Goal: Find specific page/section: Find specific page/section

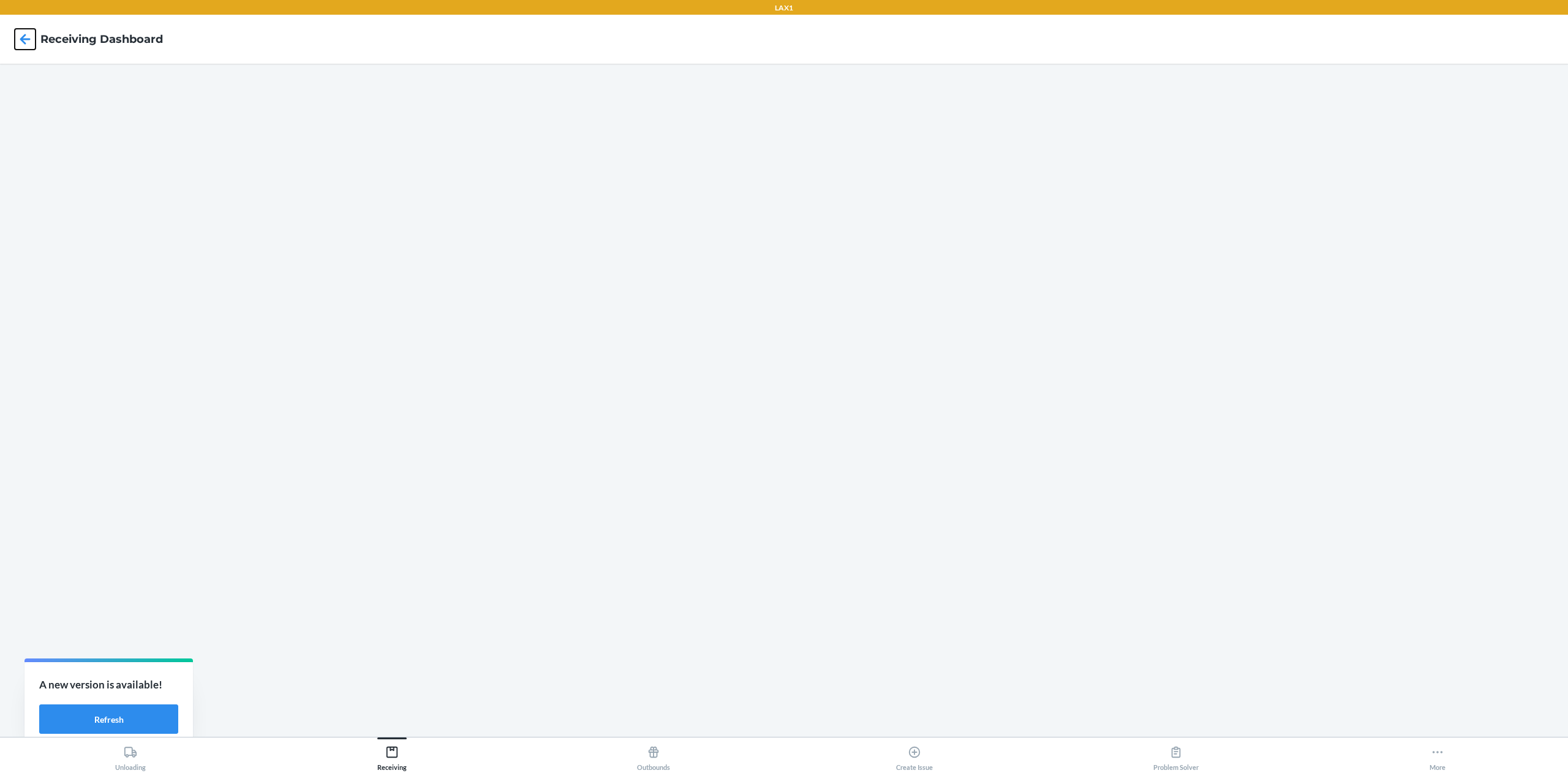
click at [21, 34] on icon at bounding box center [25, 39] width 21 height 21
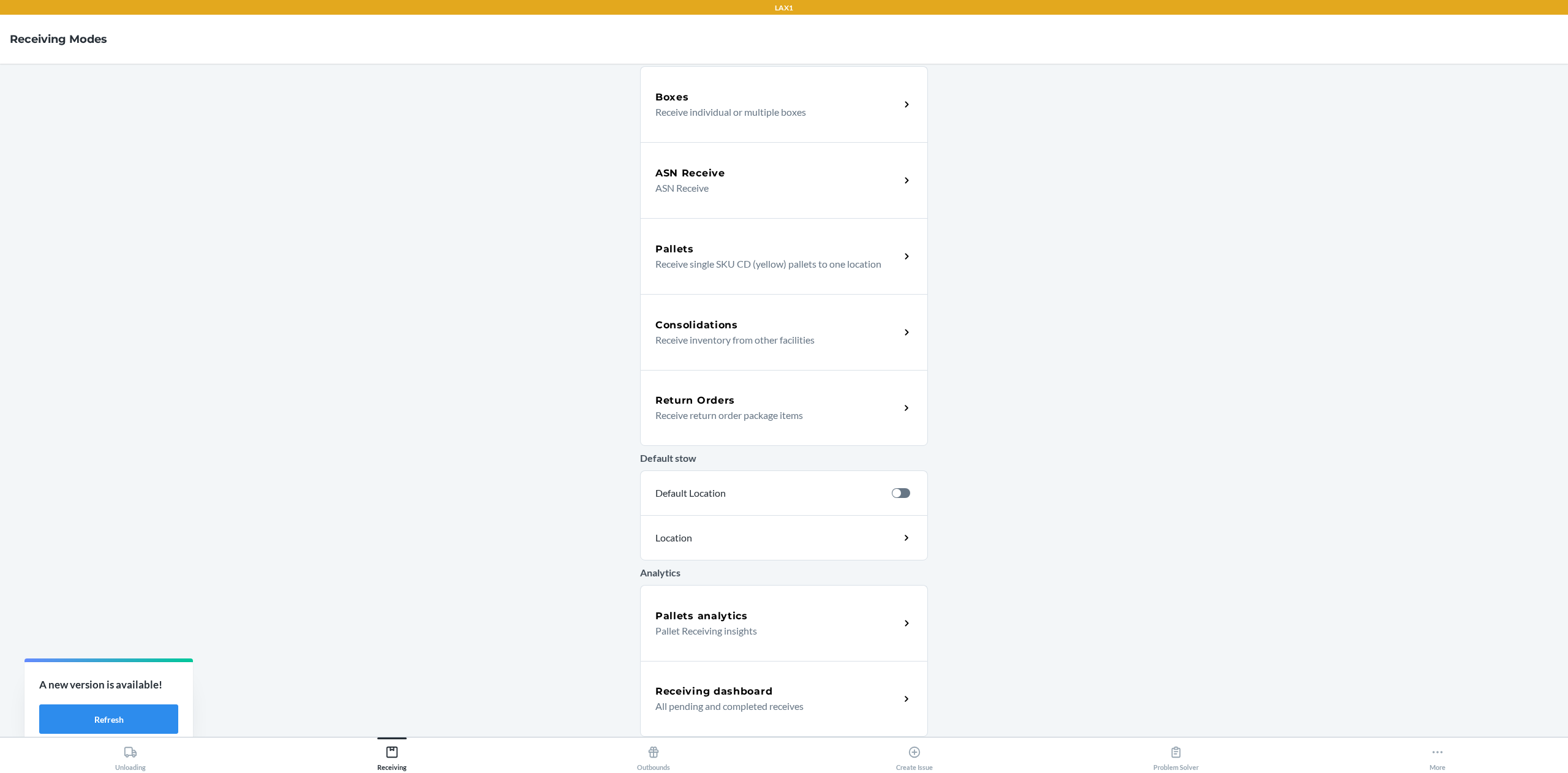
scroll to position [81, 0]
click at [1406, 754] on button "More" at bounding box center [1436, 754] width 261 height 34
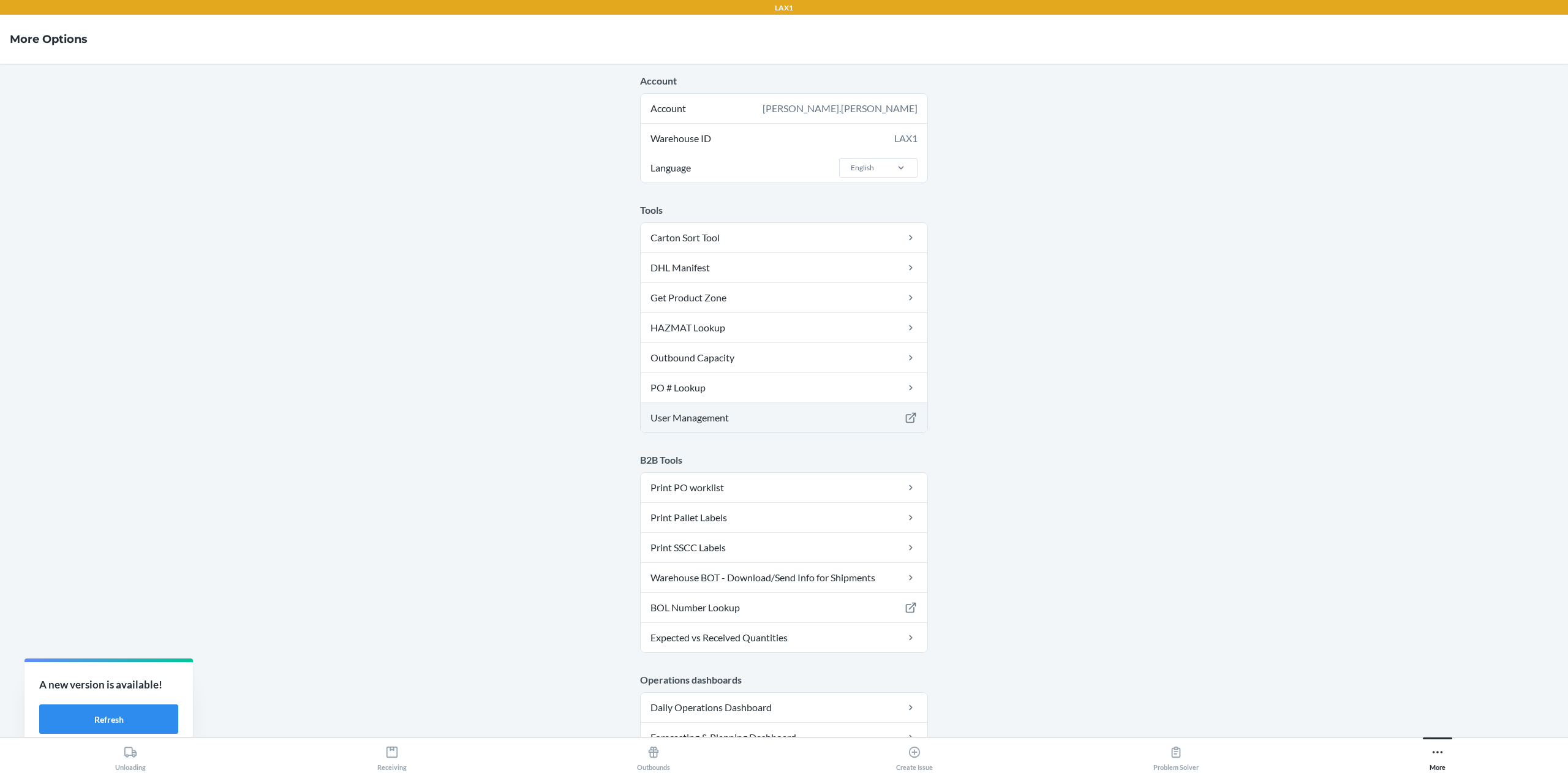
click at [670, 426] on link "User Management" at bounding box center [784, 418] width 287 height 30
click at [388, 766] on div "Receiving" at bounding box center [392, 755] width 30 height 30
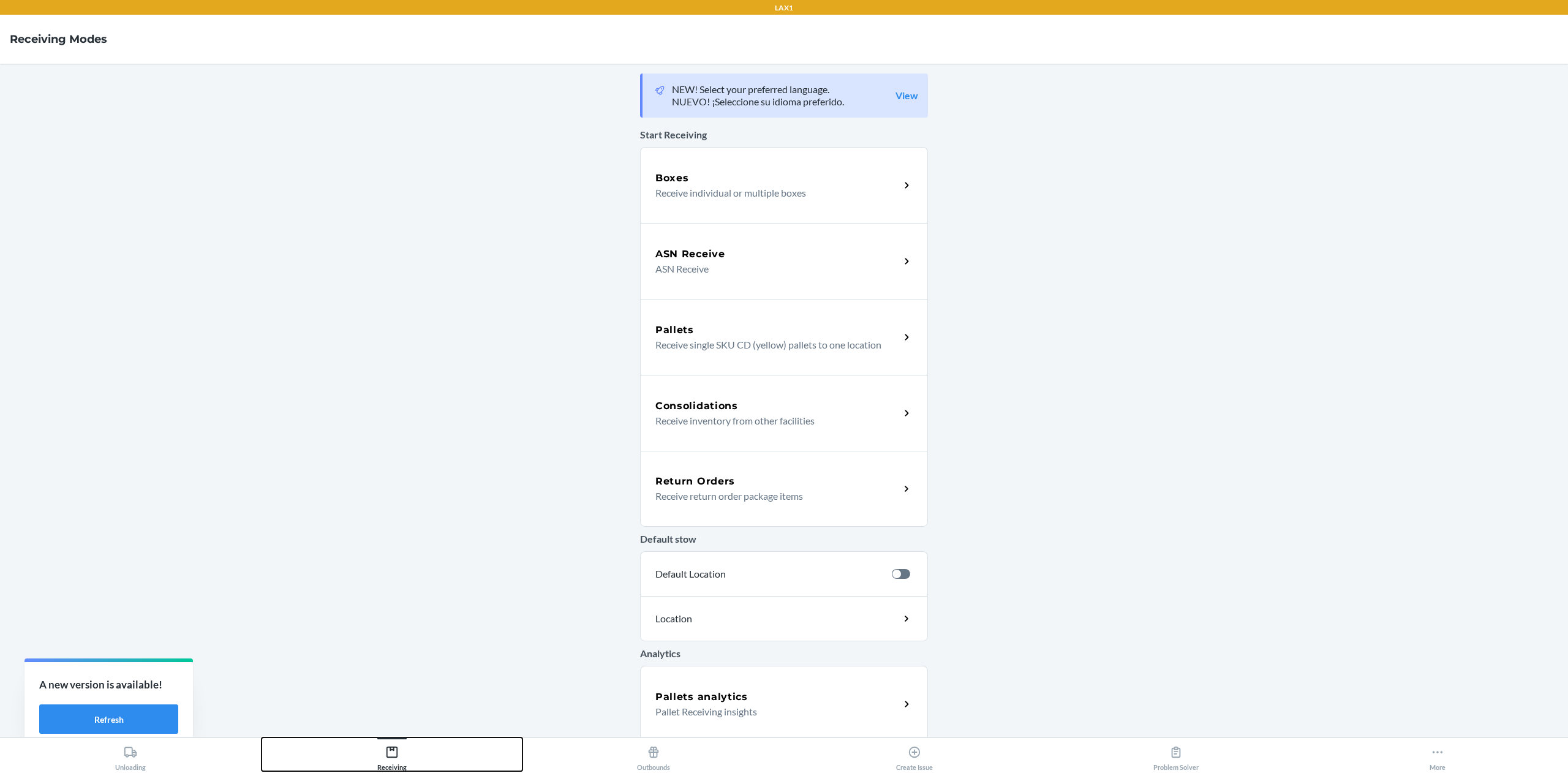
scroll to position [81, 0]
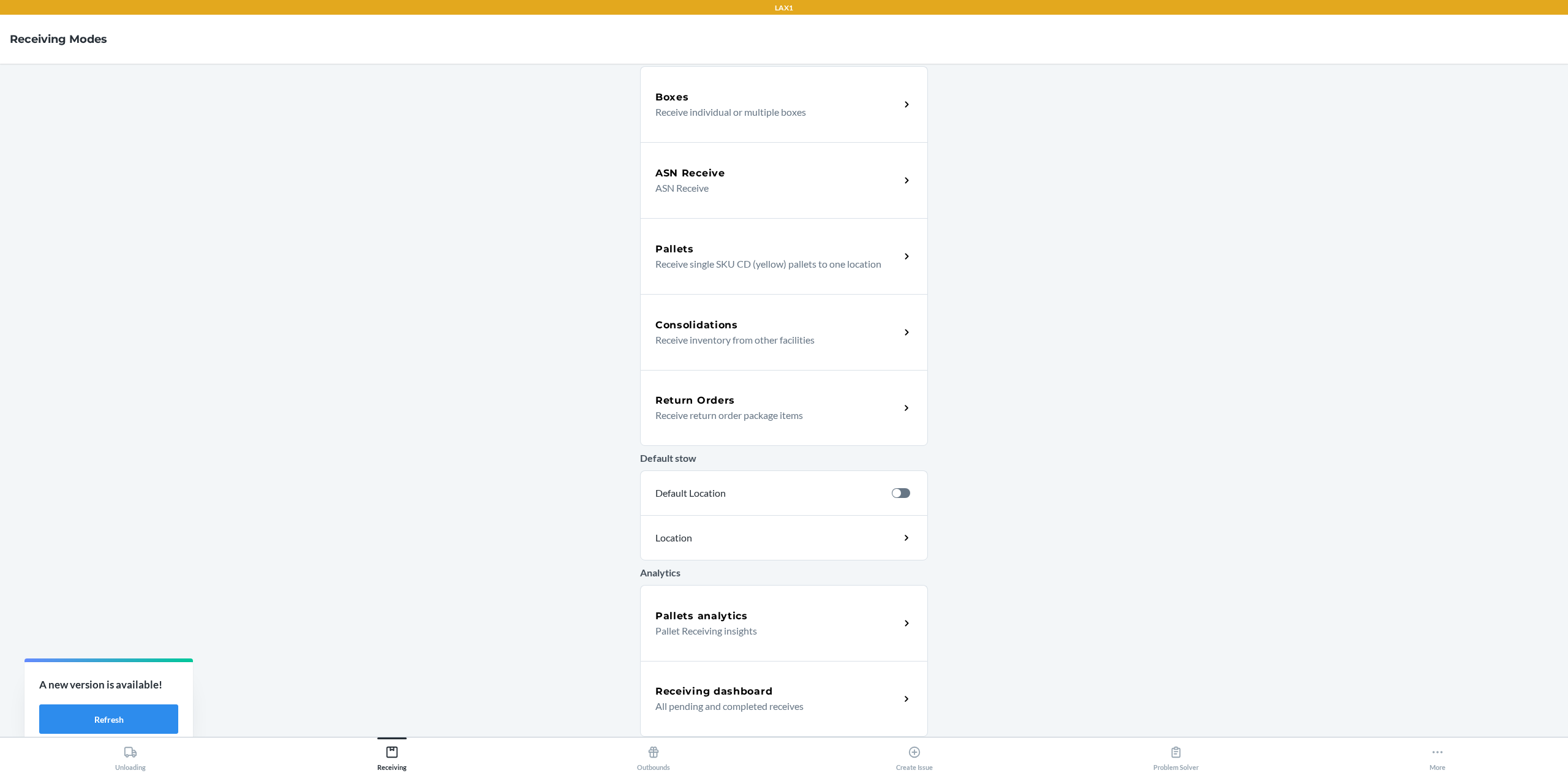
click at [680, 683] on div "Receiving dashboard All pending and completed receives" at bounding box center [784, 699] width 288 height 76
